Goal: Information Seeking & Learning: Learn about a topic

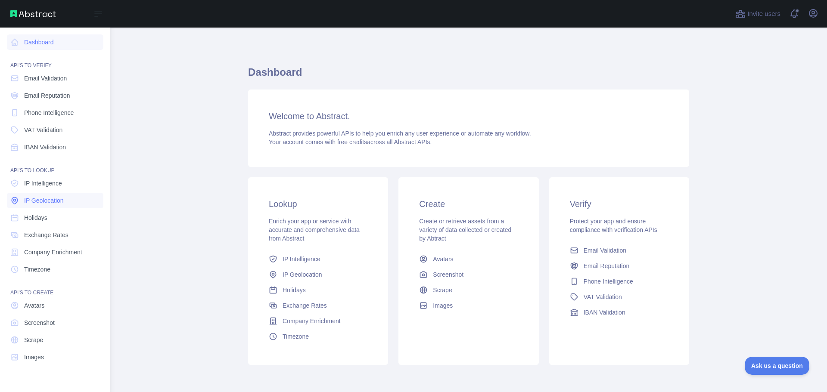
click at [52, 200] on span "IP Geolocation" at bounding box center [44, 200] width 40 height 9
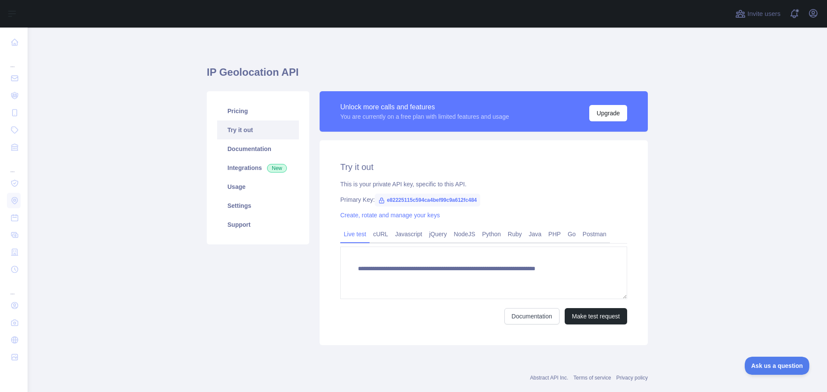
type textarea "**********"
click at [238, 166] on link "Integrations New" at bounding box center [258, 168] width 82 height 19
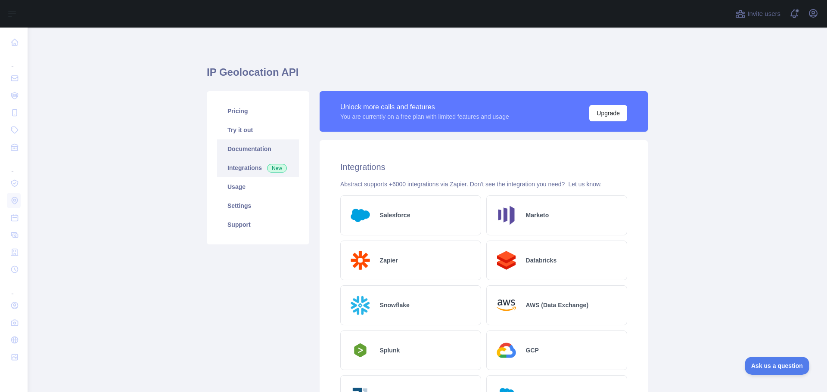
click at [237, 150] on link "Documentation" at bounding box center [258, 149] width 82 height 19
click at [229, 210] on link "Settings" at bounding box center [258, 205] width 82 height 19
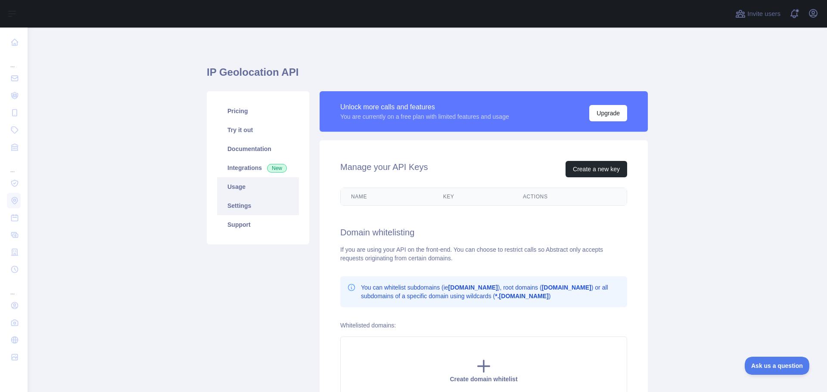
click at [233, 188] on link "Usage" at bounding box center [258, 186] width 82 height 19
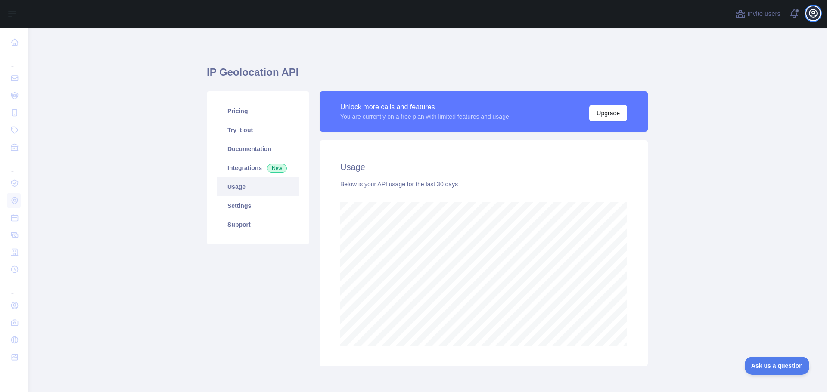
click at [809, 16] on icon "button" at bounding box center [813, 13] width 10 height 10
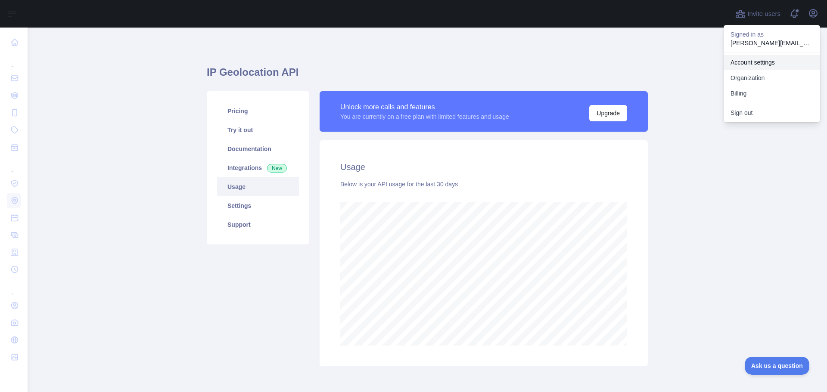
click at [754, 65] on link "Account settings" at bounding box center [772, 63] width 96 height 16
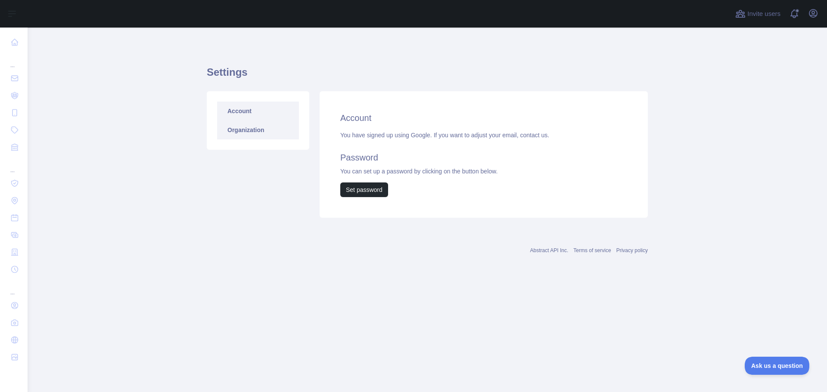
click at [239, 128] on link "Organization" at bounding box center [258, 130] width 82 height 19
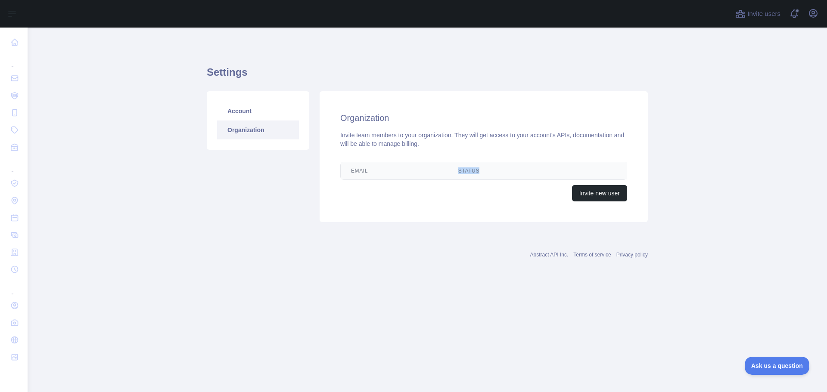
drag, startPoint x: 442, startPoint y: 174, endPoint x: 507, endPoint y: 170, distance: 65.6
click at [503, 170] on tr "Email Status Edit" at bounding box center [484, 170] width 286 height 17
click at [814, 16] on icon "button" at bounding box center [813, 13] width 10 height 10
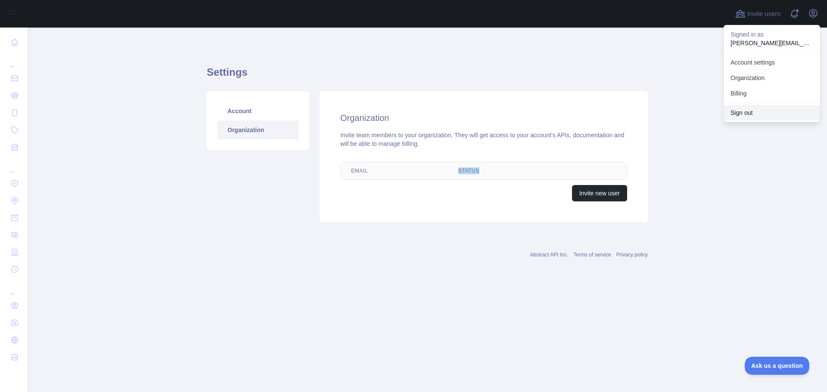
click at [764, 113] on button "Sign out" at bounding box center [772, 113] width 96 height 16
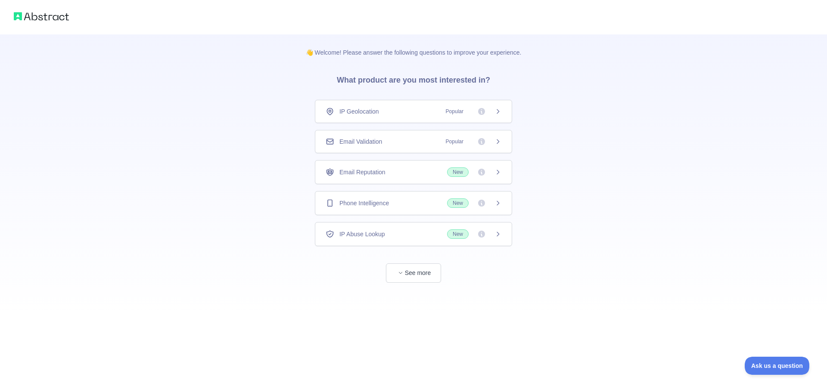
click at [507, 115] on div "IP Geolocation Popular" at bounding box center [413, 111] width 197 height 23
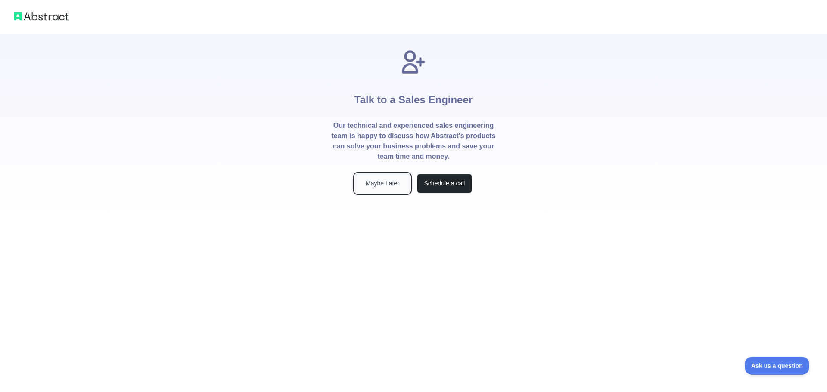
click at [385, 185] on button "Maybe Later" at bounding box center [382, 183] width 55 height 19
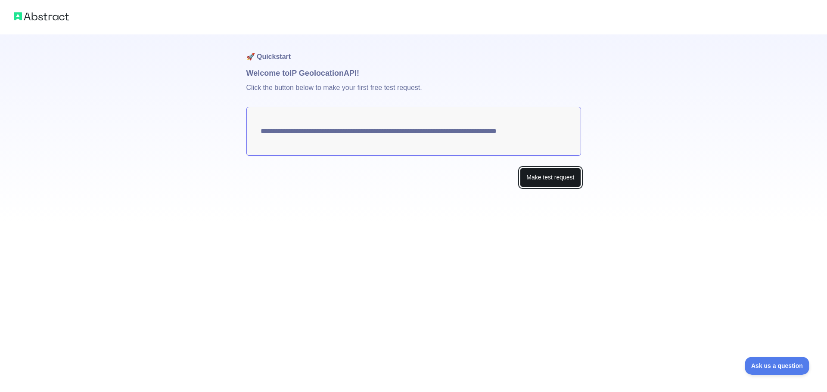
click at [545, 168] on button "Make test request" at bounding box center [550, 177] width 61 height 19
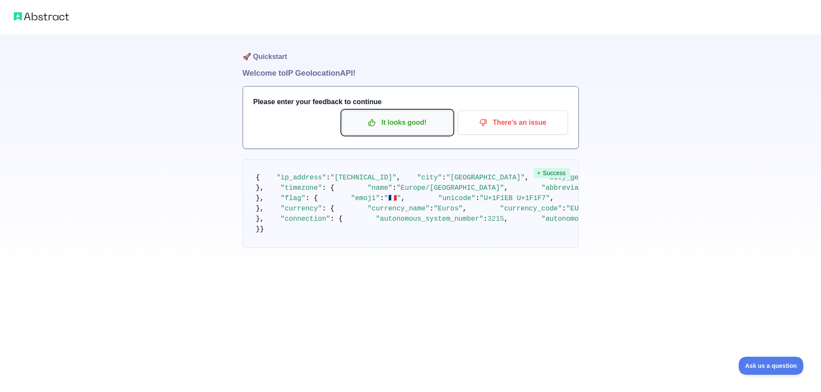
click at [389, 121] on p "It looks good!" at bounding box center [396, 122] width 97 height 15
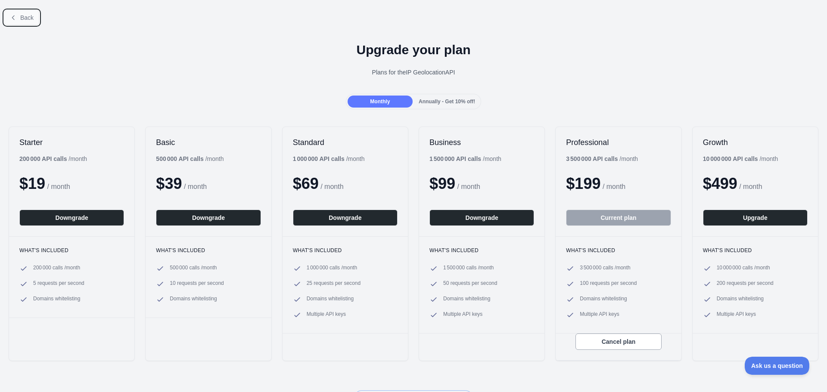
click at [28, 18] on span "Back" at bounding box center [26, 17] width 13 height 7
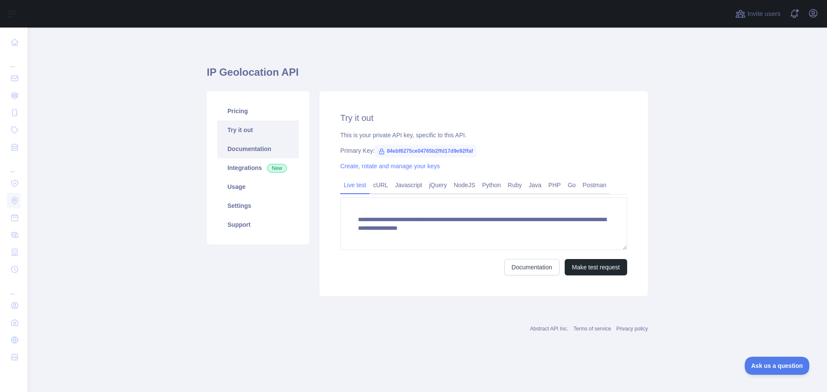
click at [233, 149] on link "Documentation" at bounding box center [258, 149] width 82 height 19
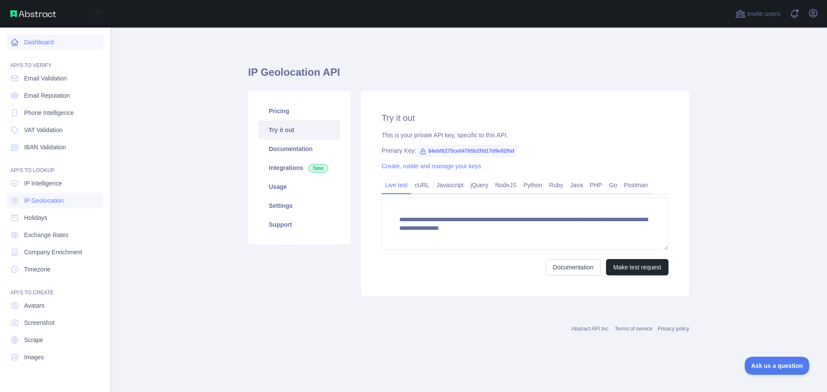
click at [49, 44] on link "Dashboard" at bounding box center [55, 42] width 96 height 16
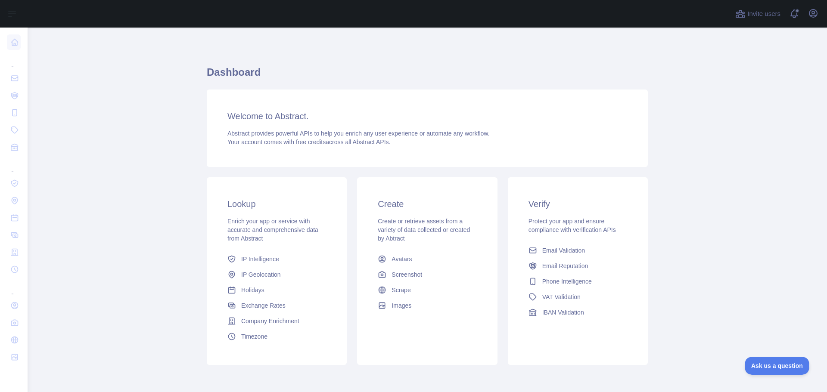
drag, startPoint x: 263, startPoint y: 138, endPoint x: 534, endPoint y: 149, distance: 270.7
click at [534, 149] on div "Welcome to Abstract. Abstract provides powerful APIs to help you enrich any use…" at bounding box center [427, 129] width 441 height 78
click at [813, 22] on div "Invite users View notifications Open user menu" at bounding box center [777, 14] width 87 height 28
click at [812, 13] on icon "button" at bounding box center [813, 13] width 10 height 10
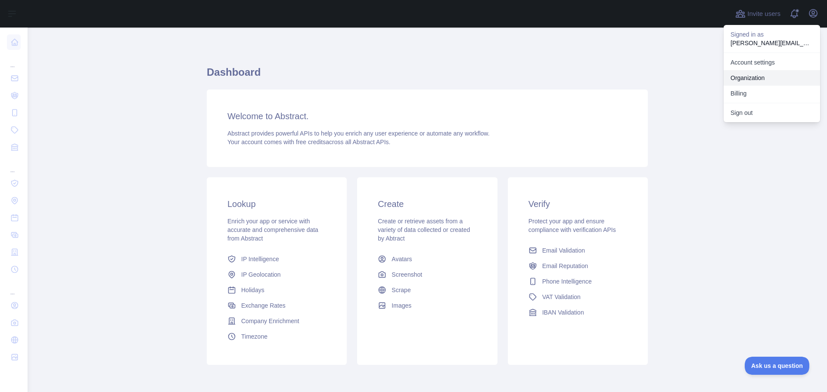
click at [755, 78] on link "Organization" at bounding box center [772, 78] width 96 height 16
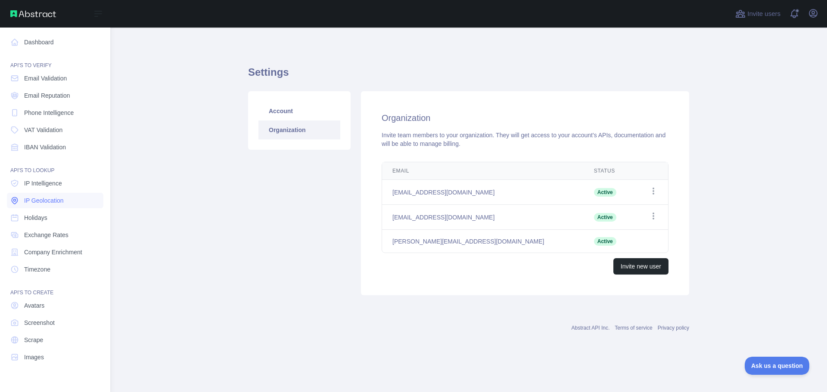
click at [51, 197] on span "IP Geolocation" at bounding box center [44, 200] width 40 height 9
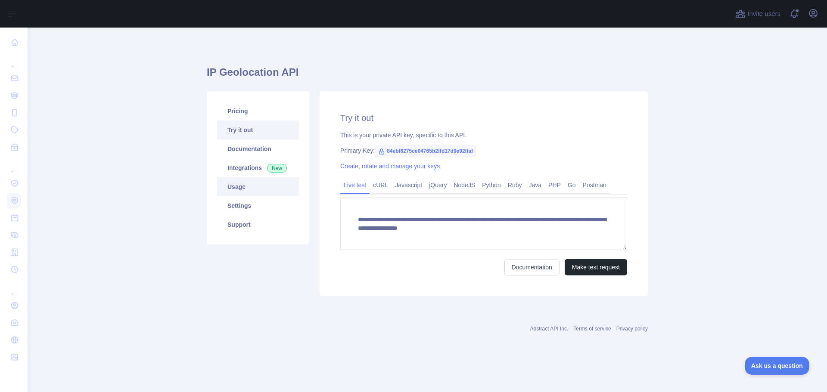
click at [251, 192] on link "Usage" at bounding box center [258, 186] width 82 height 19
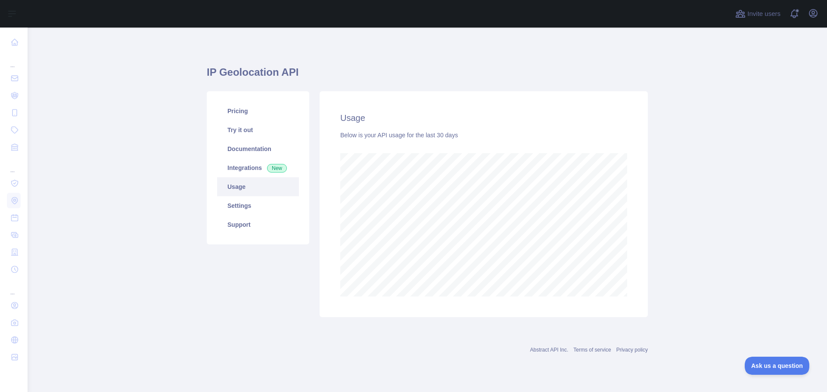
scroll to position [365, 799]
click at [235, 186] on link "Usage" at bounding box center [258, 186] width 82 height 19
click at [233, 208] on link "Settings" at bounding box center [258, 205] width 82 height 19
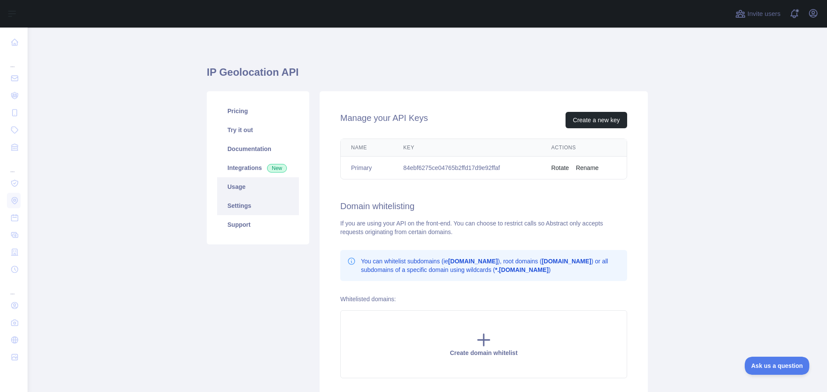
click at [236, 190] on link "Usage" at bounding box center [258, 186] width 82 height 19
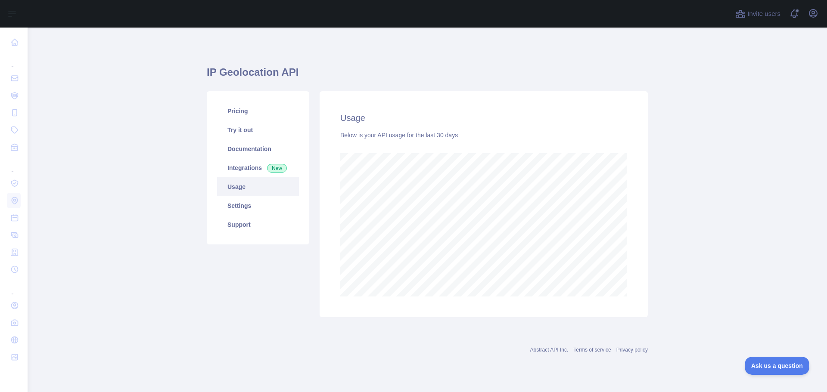
scroll to position [365, 799]
click at [234, 174] on link "Integrations New" at bounding box center [258, 168] width 82 height 19
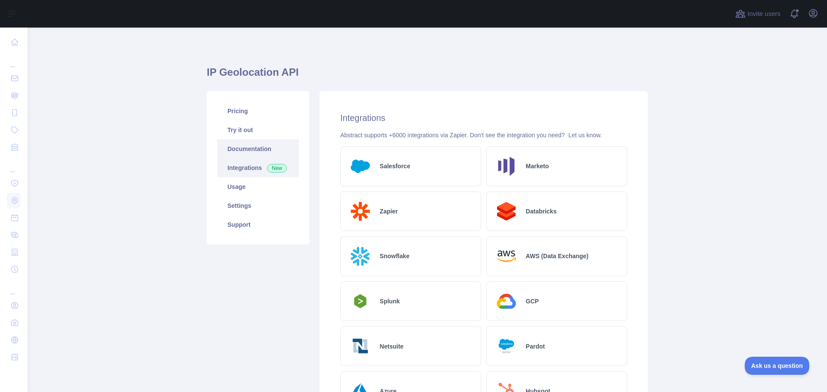
click at [240, 150] on link "Documentation" at bounding box center [258, 149] width 82 height 19
